Goal: Learn about a topic: Learn about a topic

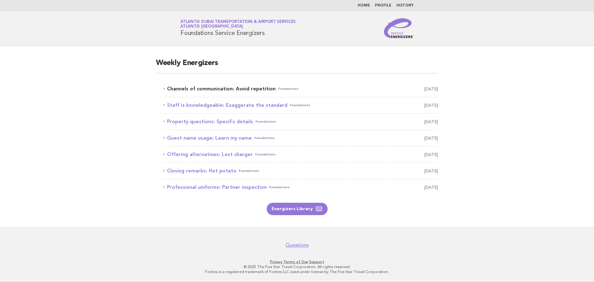
click at [257, 91] on link "Channels of communication: Avoid repetition Foundations September 25" at bounding box center [300, 89] width 275 height 9
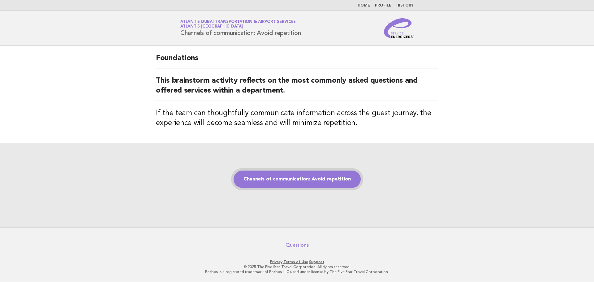
click at [316, 179] on link "Channels of communication: Avoid repetition" at bounding box center [297, 179] width 127 height 17
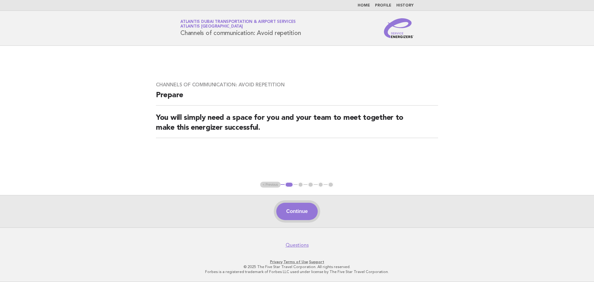
click at [295, 212] on button "Continue" at bounding box center [296, 211] width 41 height 17
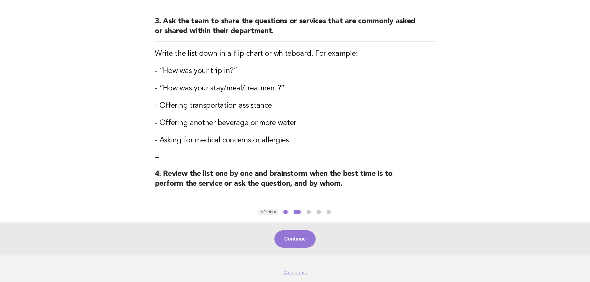
scroll to position [196, 0]
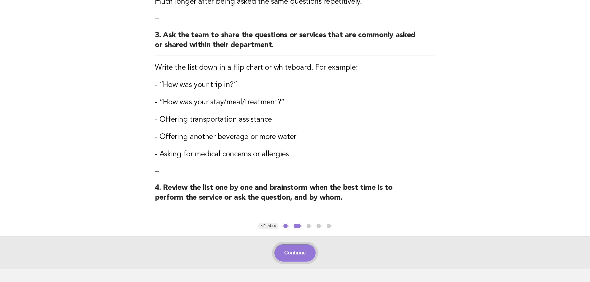
click at [299, 254] on button "Continue" at bounding box center [294, 252] width 41 height 17
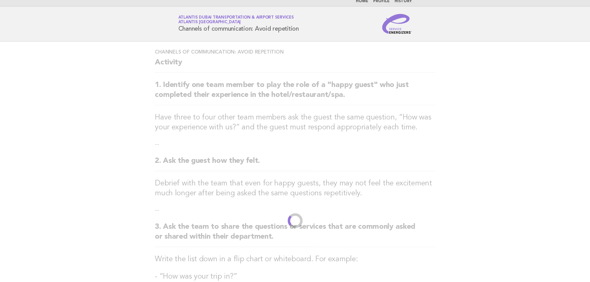
scroll to position [0, 0]
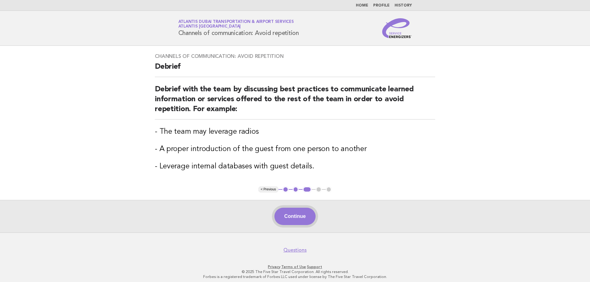
click at [292, 214] on button "Continue" at bounding box center [294, 216] width 41 height 17
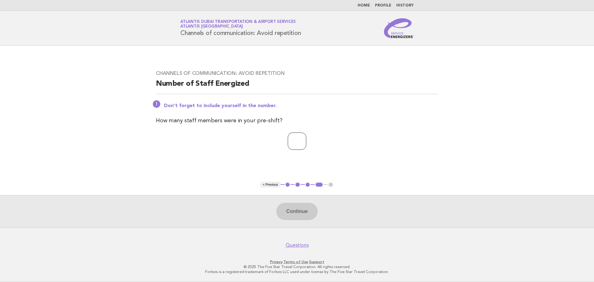
click at [296, 143] on input "number" at bounding box center [297, 141] width 19 height 17
type input "*"
click at [304, 213] on button "Continue" at bounding box center [296, 211] width 41 height 17
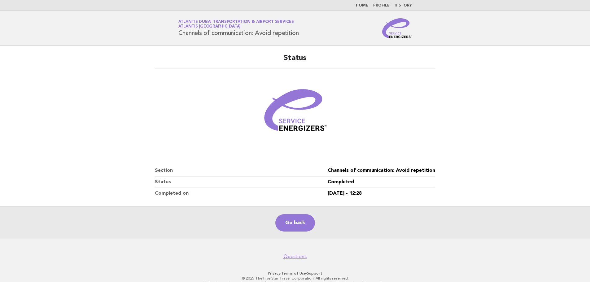
drag, startPoint x: 297, startPoint y: 225, endPoint x: 309, endPoint y: 204, distance: 24.5
click at [297, 225] on link "Go back" at bounding box center [295, 222] width 40 height 17
